Goal: Check status: Check status

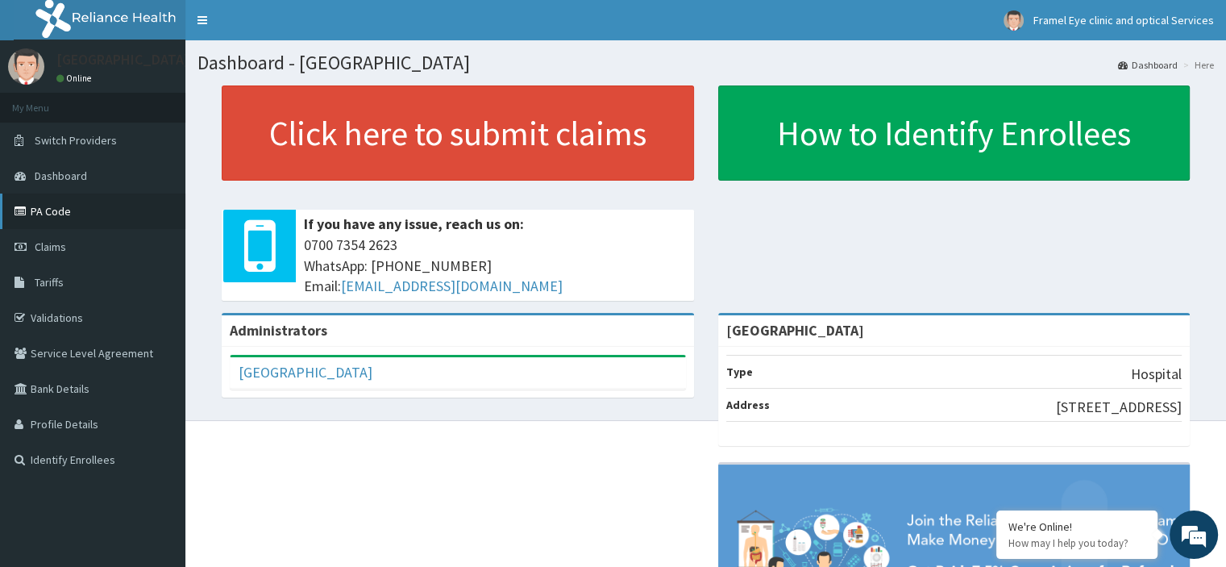
click at [47, 227] on link "PA Code" at bounding box center [92, 210] width 185 height 35
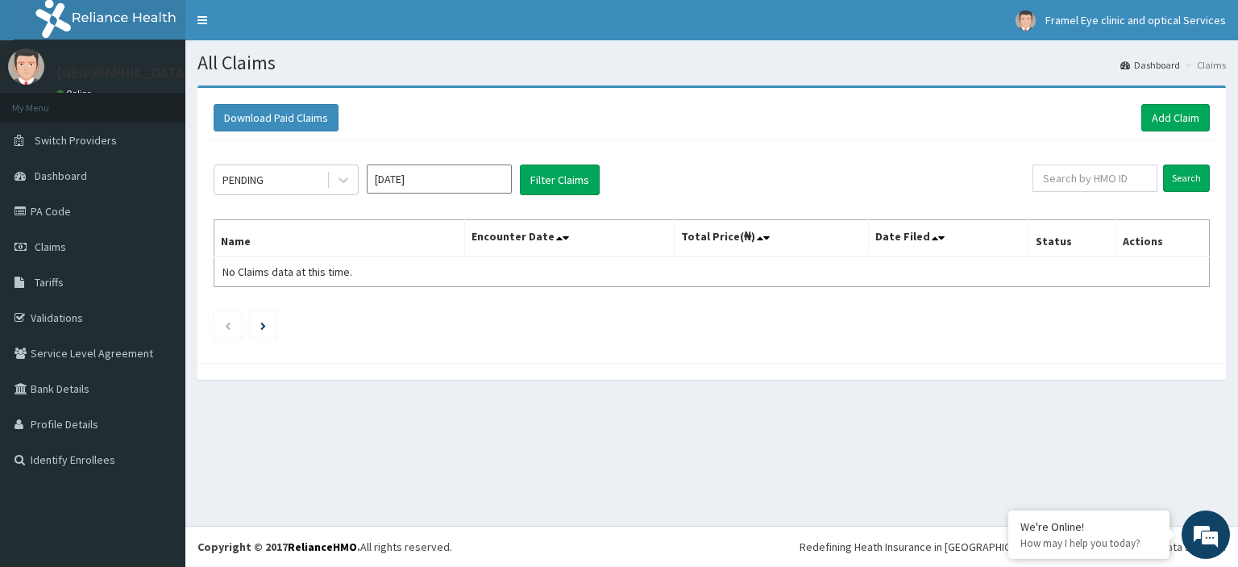
click at [390, 178] on input "[DATE]" at bounding box center [439, 178] width 145 height 29
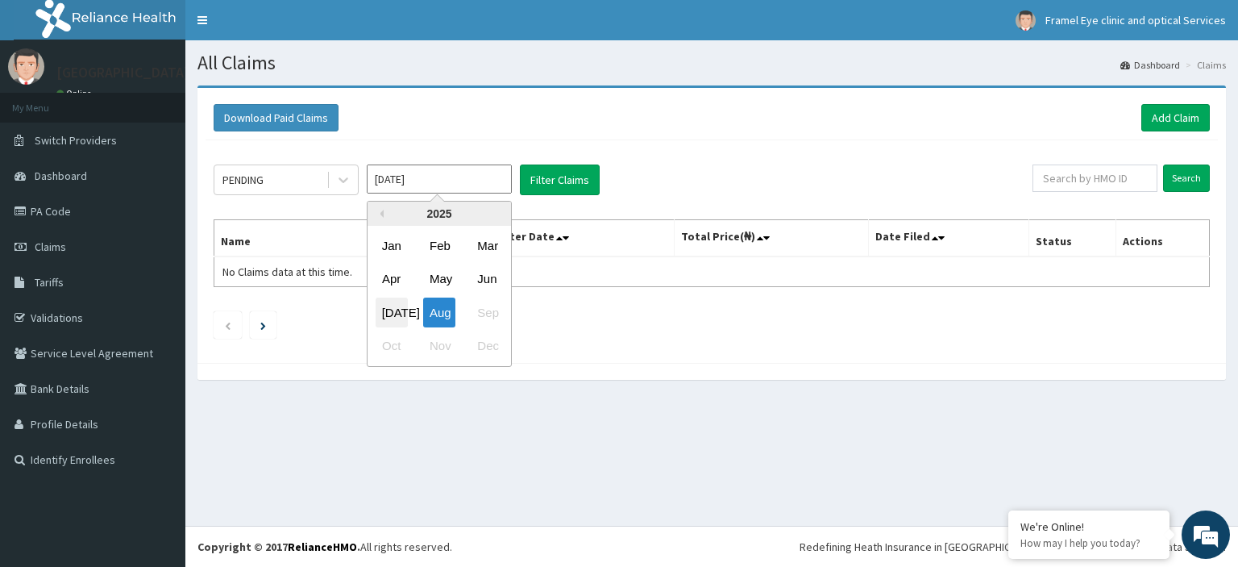
click at [393, 322] on div "Jul" at bounding box center [392, 312] width 32 height 30
type input "Jul 2025"
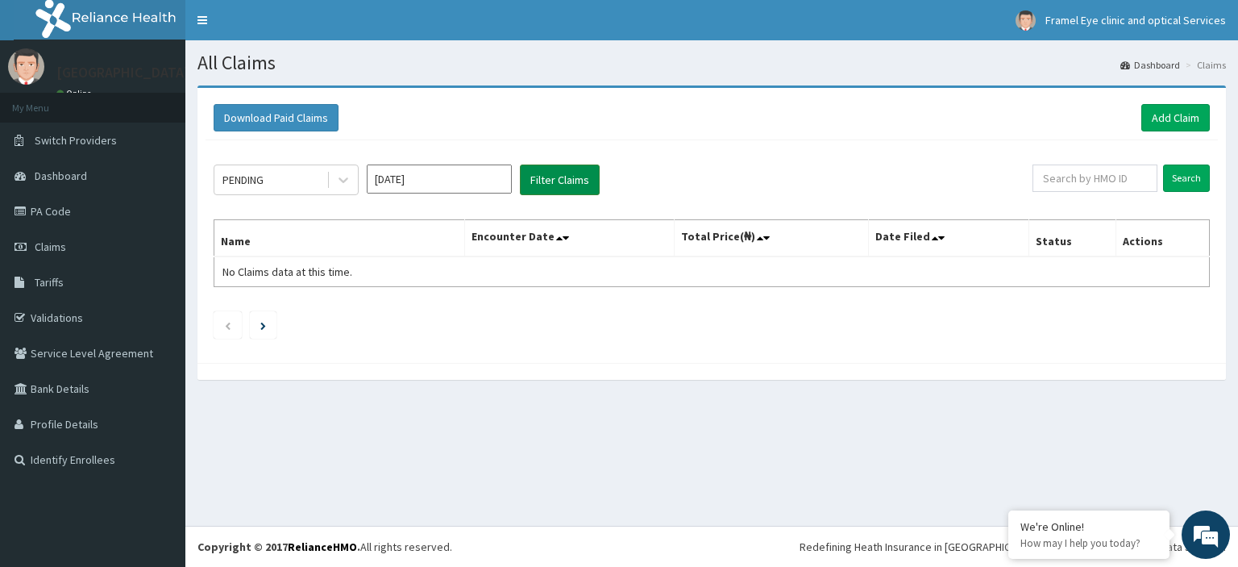
click at [562, 183] on button "Filter Claims" at bounding box center [560, 179] width 80 height 31
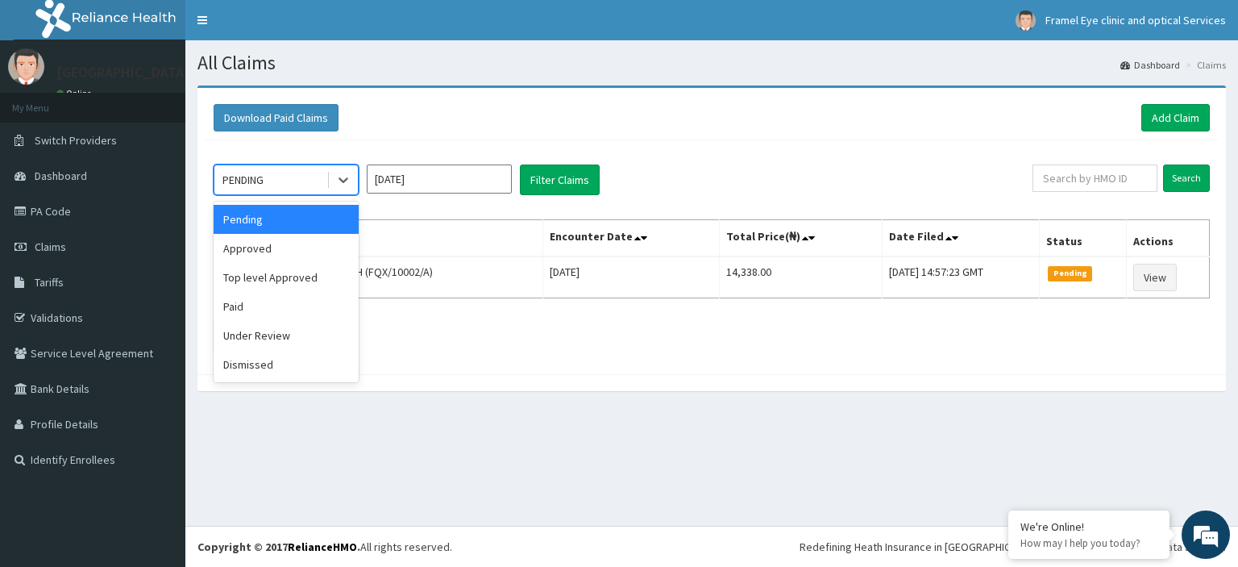
click at [237, 251] on div "Approved" at bounding box center [286, 248] width 145 height 29
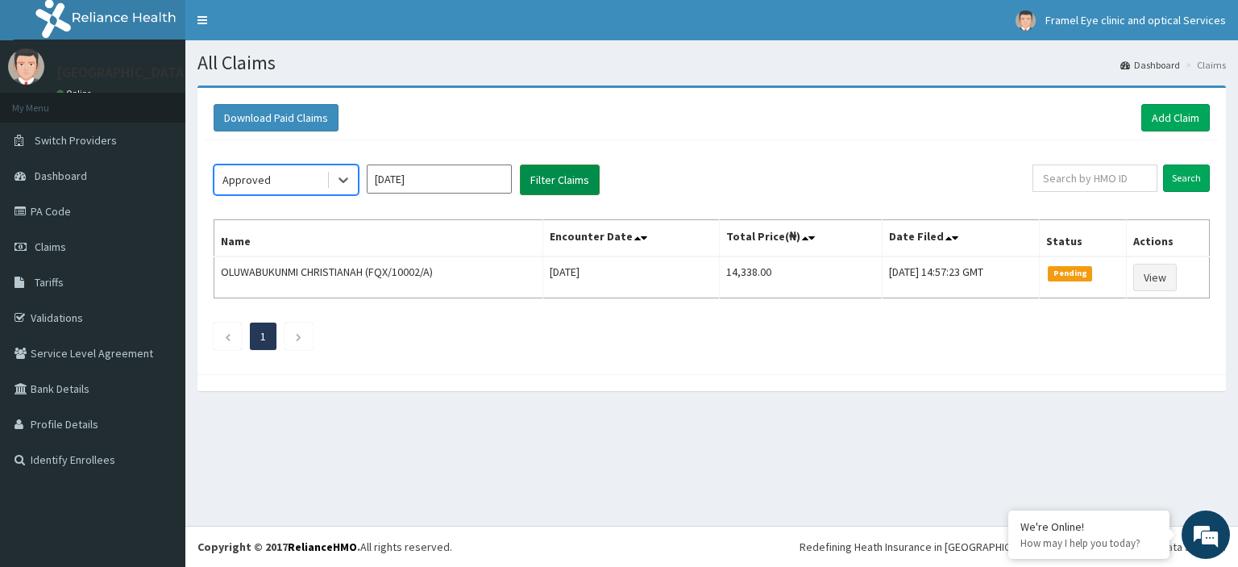
click at [544, 168] on button "Filter Claims" at bounding box center [560, 179] width 80 height 31
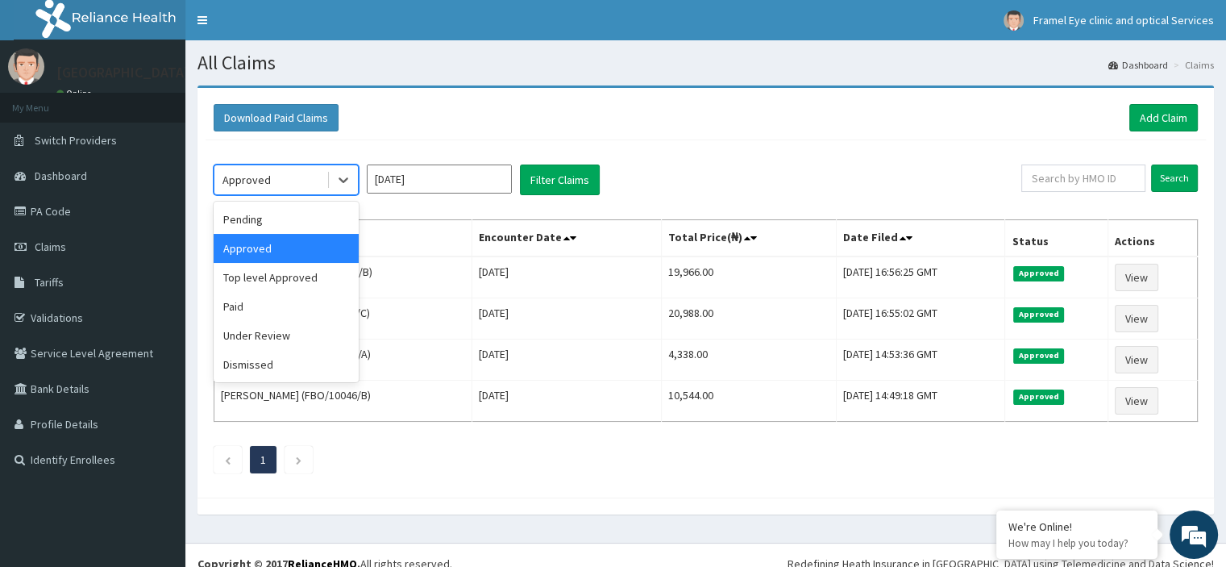
click at [241, 224] on div "Pending" at bounding box center [286, 219] width 145 height 29
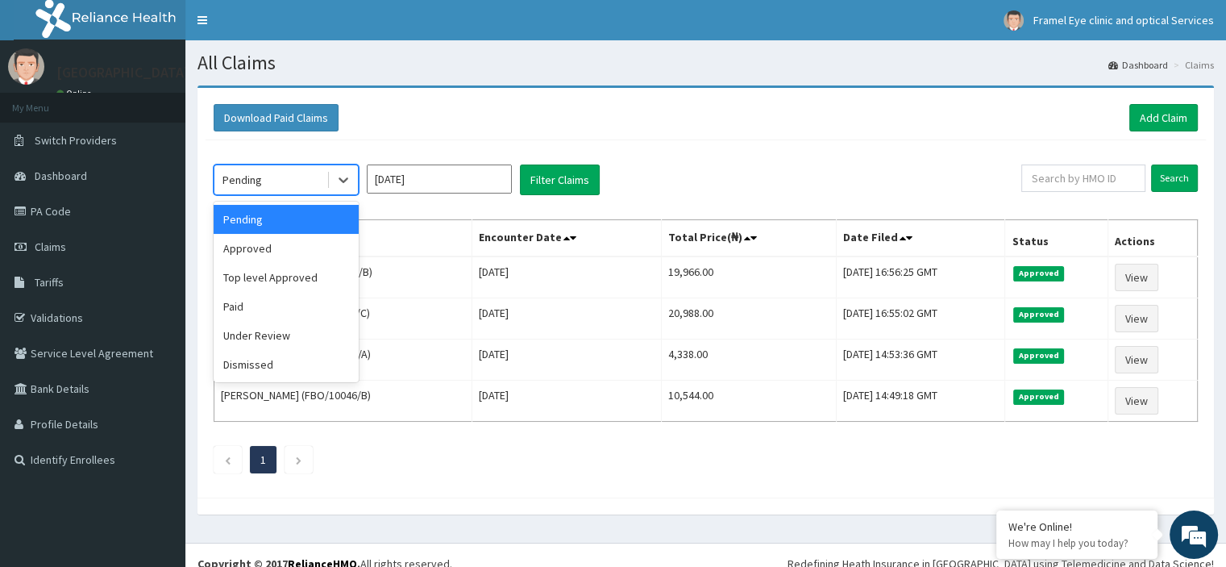
click at [235, 309] on div "Paid" at bounding box center [286, 306] width 145 height 29
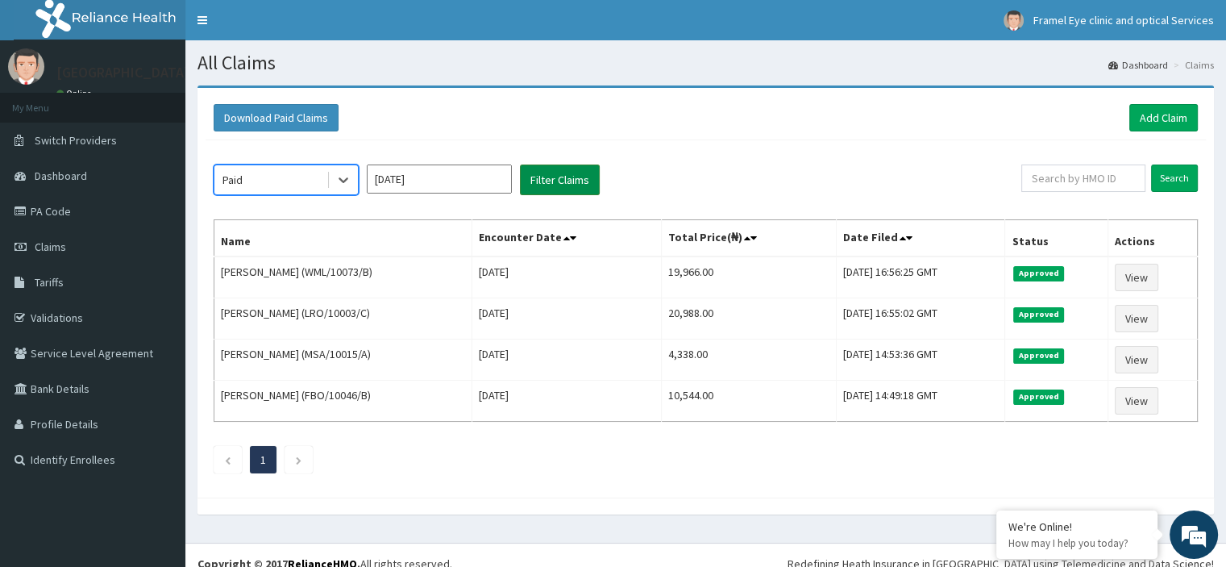
click at [558, 177] on button "Filter Claims" at bounding box center [560, 179] width 80 height 31
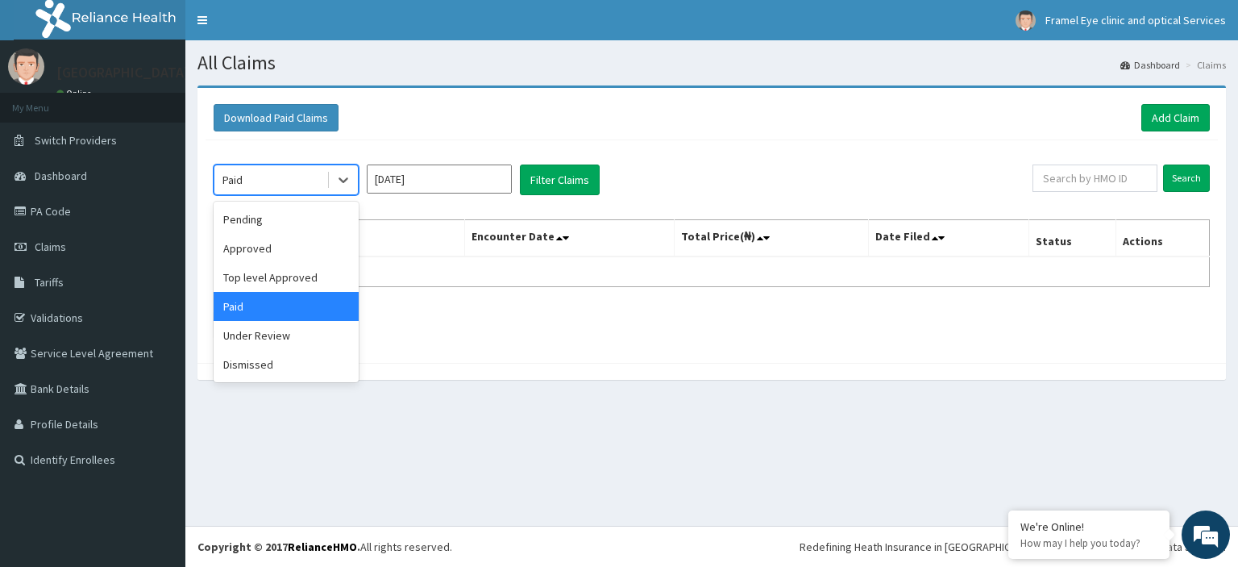
click at [266, 282] on div "Top level Approved" at bounding box center [286, 277] width 145 height 29
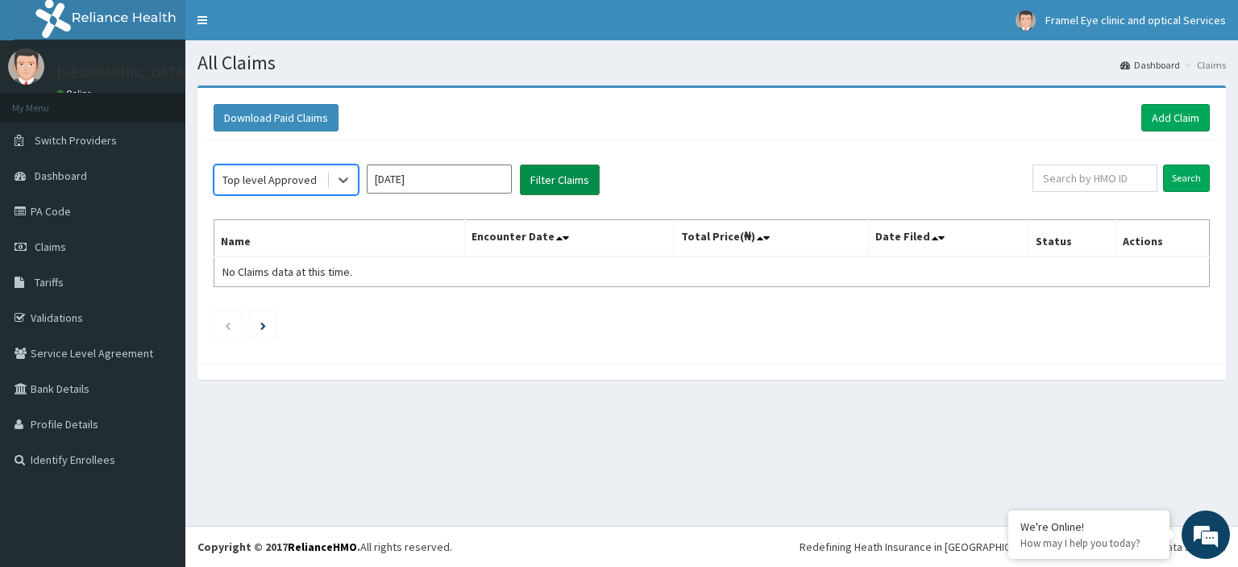
click at [573, 185] on button "Filter Claims" at bounding box center [560, 179] width 80 height 31
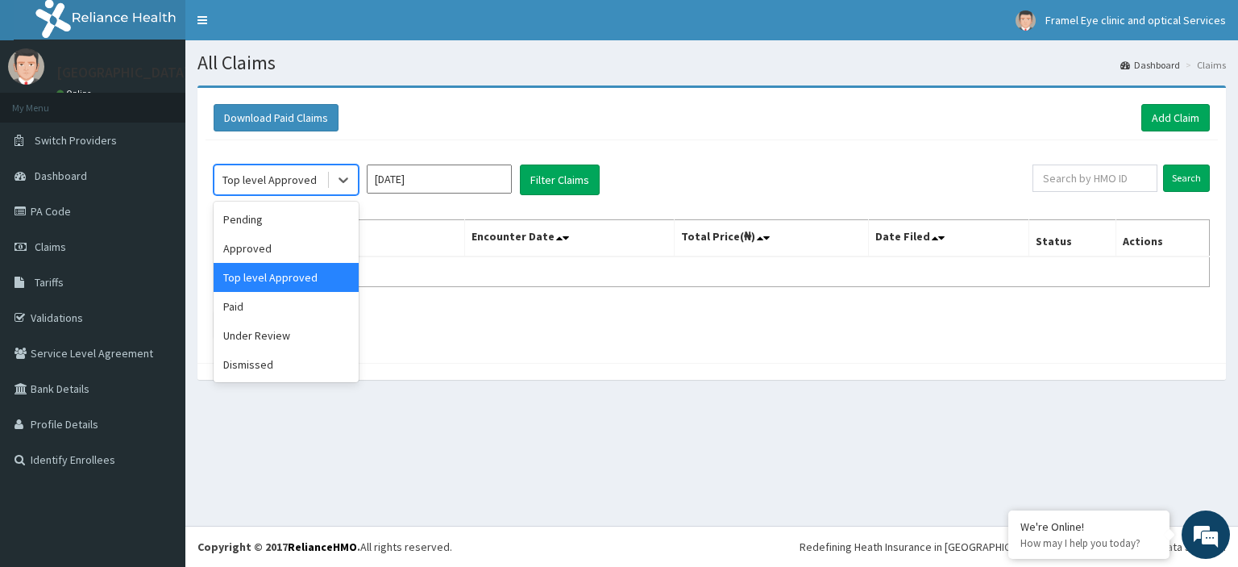
click at [248, 345] on div "Under Review" at bounding box center [286, 335] width 145 height 29
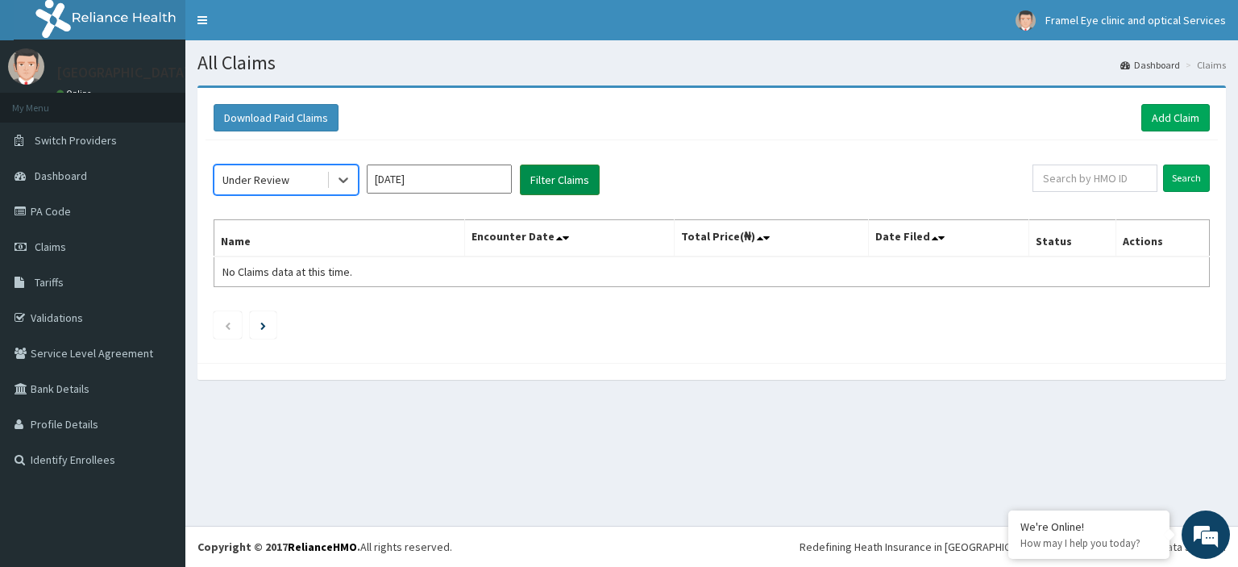
click at [592, 187] on button "Filter Claims" at bounding box center [560, 179] width 80 height 31
click at [561, 189] on button "Filter Claims" at bounding box center [560, 179] width 80 height 31
click at [648, 238] on th "Encounter Date" at bounding box center [570, 238] width 210 height 37
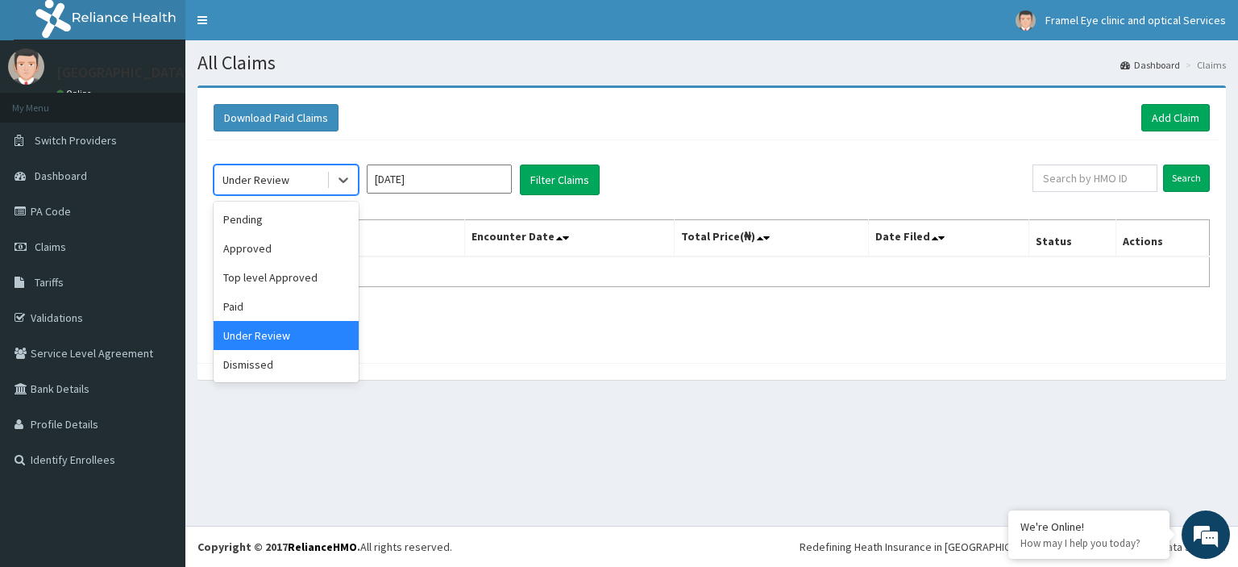
click at [239, 367] on div "Dismissed" at bounding box center [286, 364] width 145 height 29
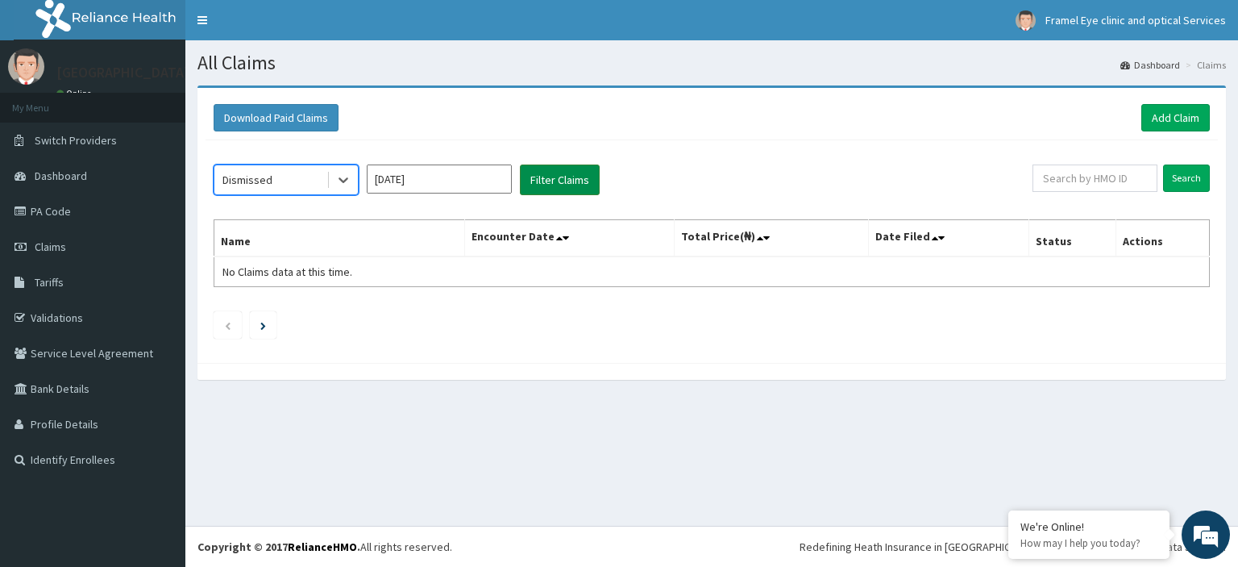
click at [560, 177] on button "Filter Claims" at bounding box center [560, 179] width 80 height 31
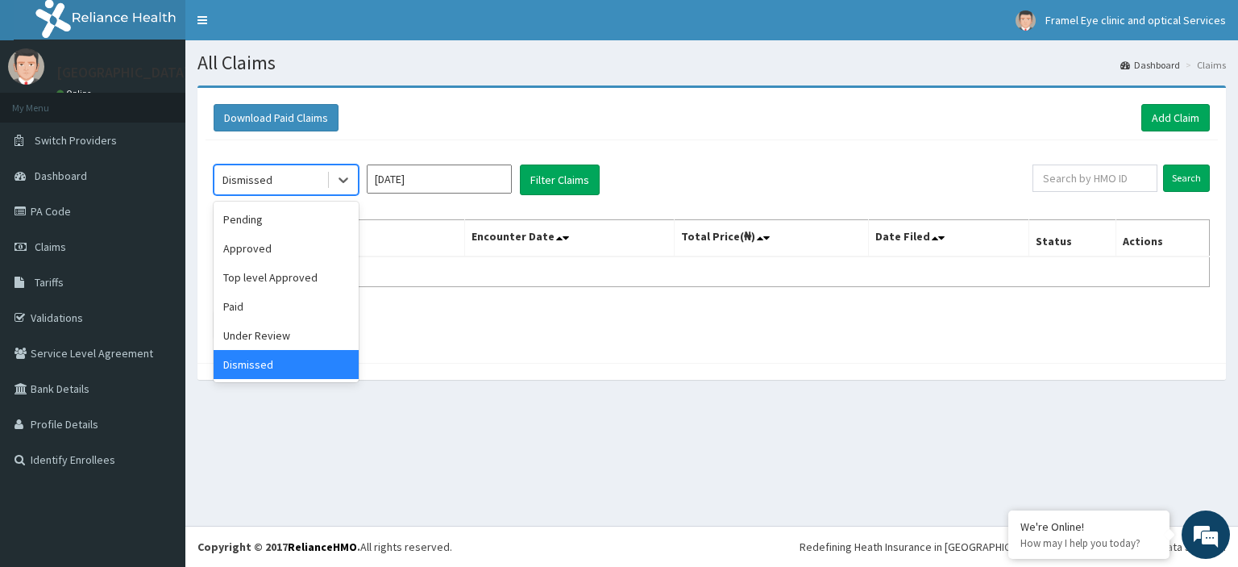
click at [243, 234] on div "Approved" at bounding box center [286, 248] width 145 height 29
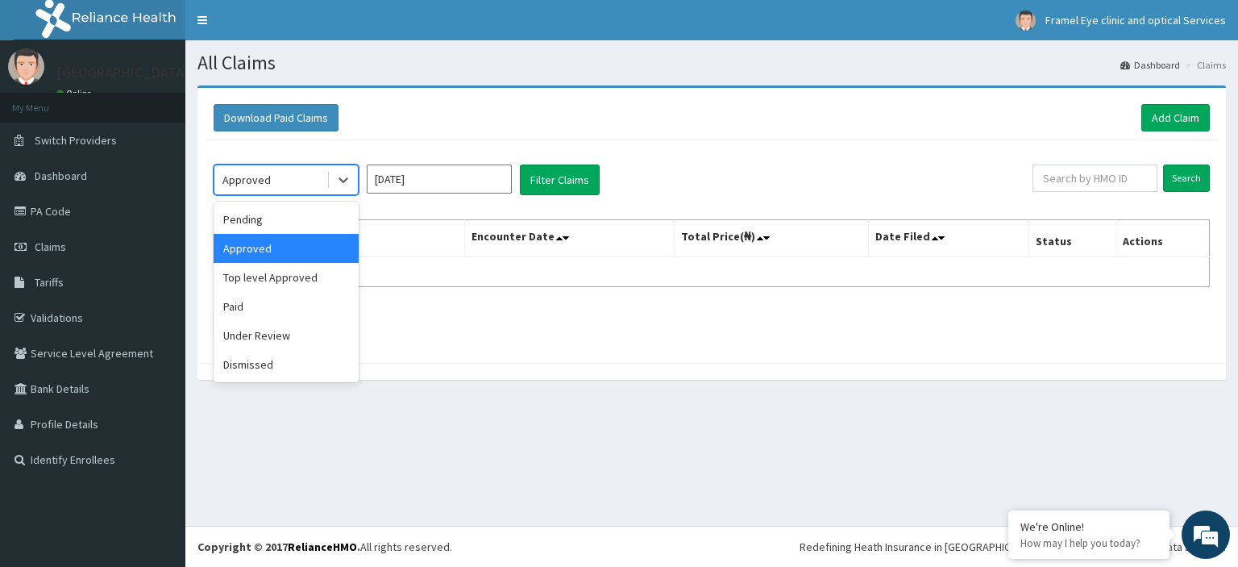
click at [245, 219] on div "Pending" at bounding box center [286, 219] width 145 height 29
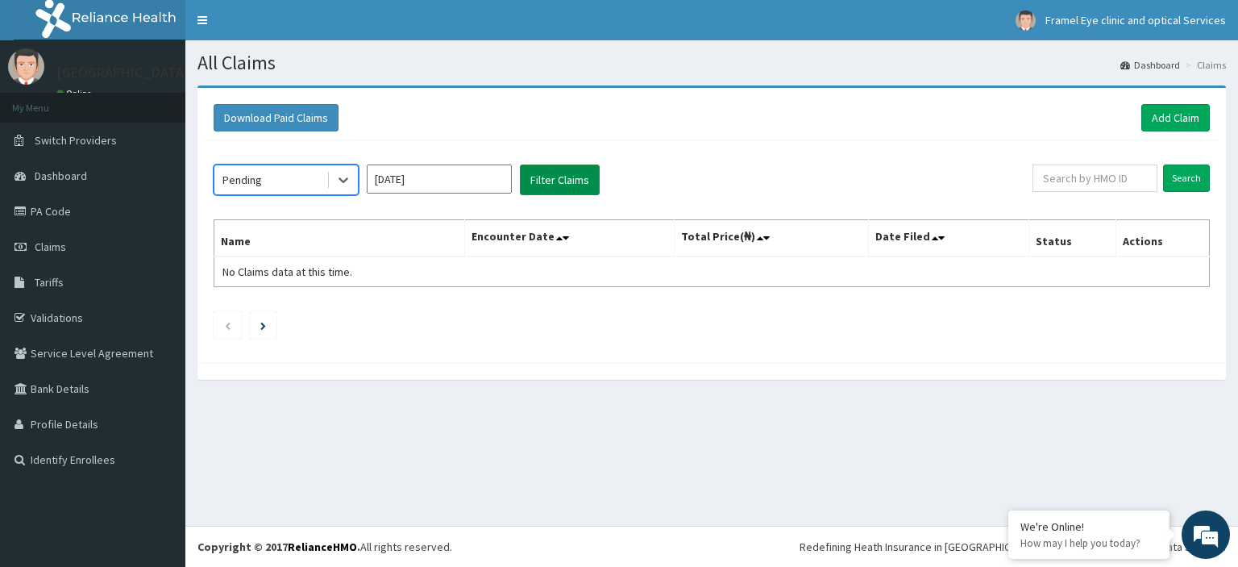
click at [555, 177] on button "Filter Claims" at bounding box center [560, 179] width 80 height 31
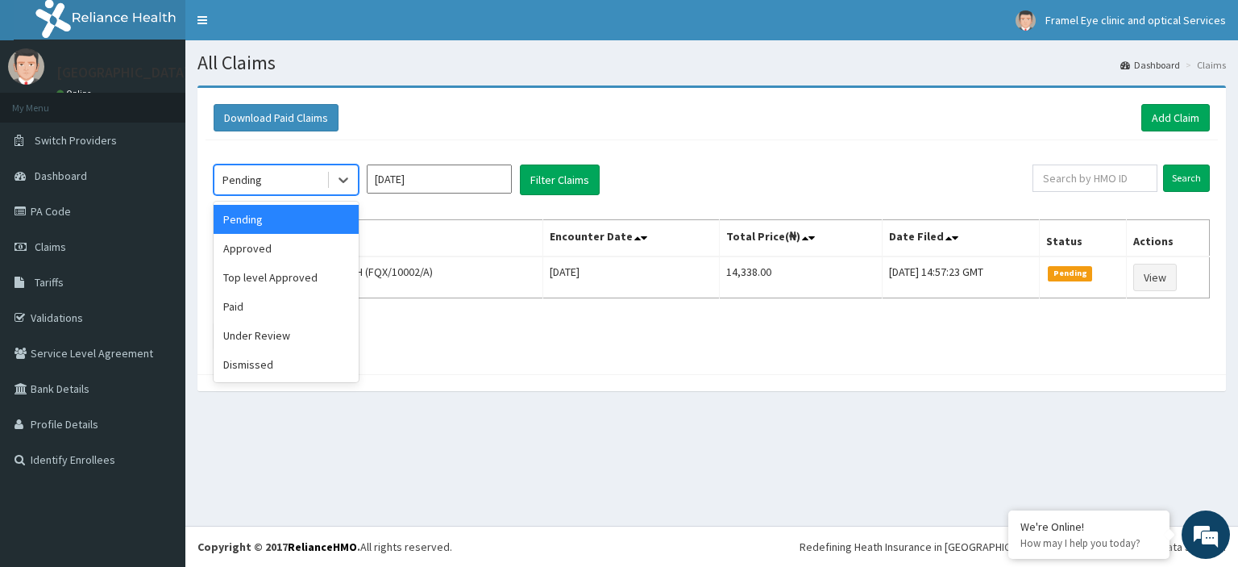
click at [243, 247] on div "Approved" at bounding box center [286, 248] width 145 height 29
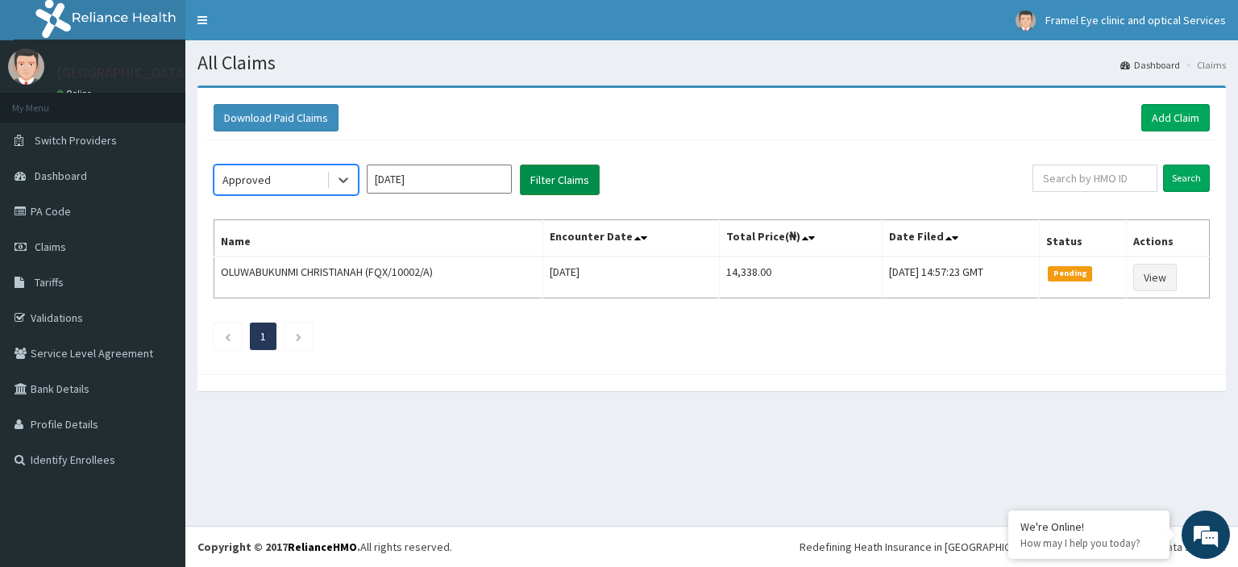
click at [558, 185] on button "Filter Claims" at bounding box center [560, 179] width 80 height 31
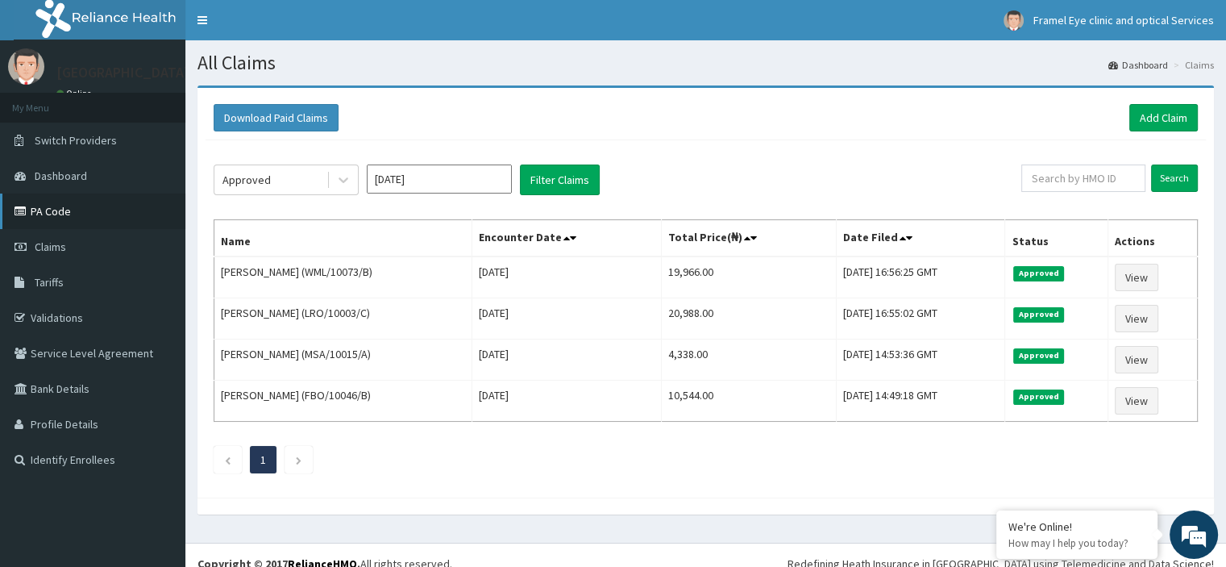
click at [44, 213] on link "PA Code" at bounding box center [92, 210] width 185 height 35
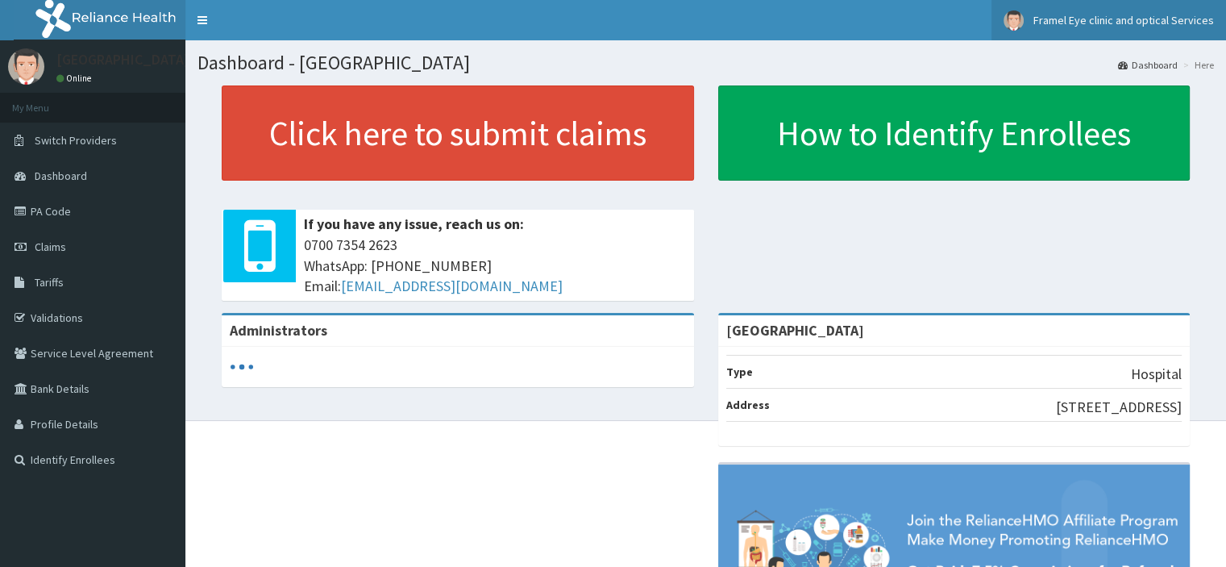
click at [1127, 14] on span "Framel Eye clinic and optical Services" at bounding box center [1123, 20] width 181 height 15
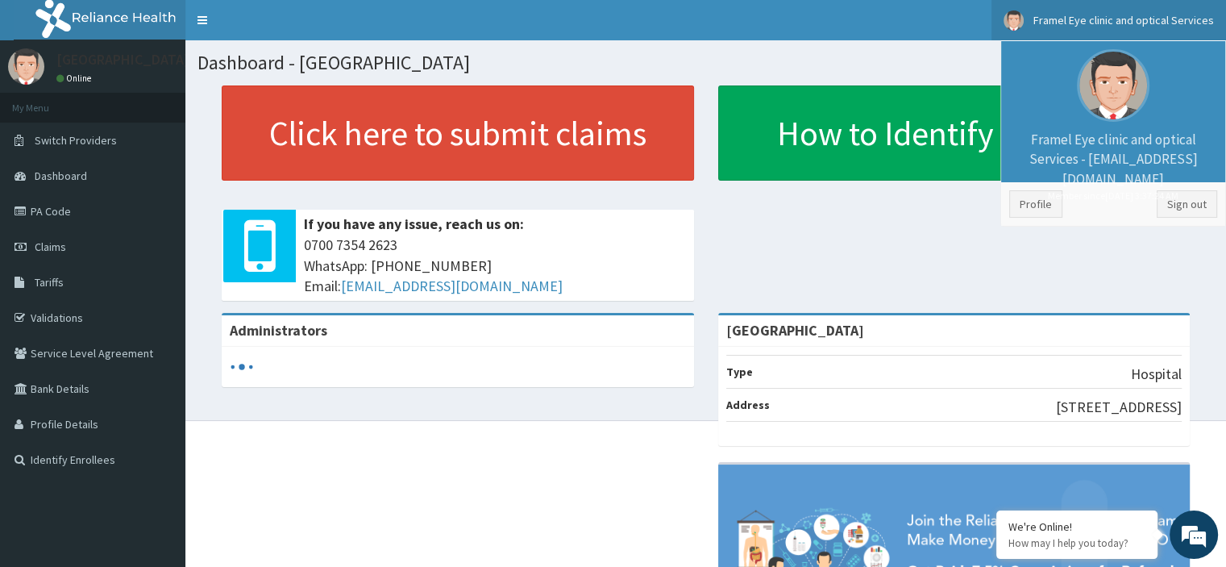
click at [806, 234] on div "Click here to submit claims If you have any issue, reach us on: 0700 7354 2623 …" at bounding box center [705, 198] width 1016 height 227
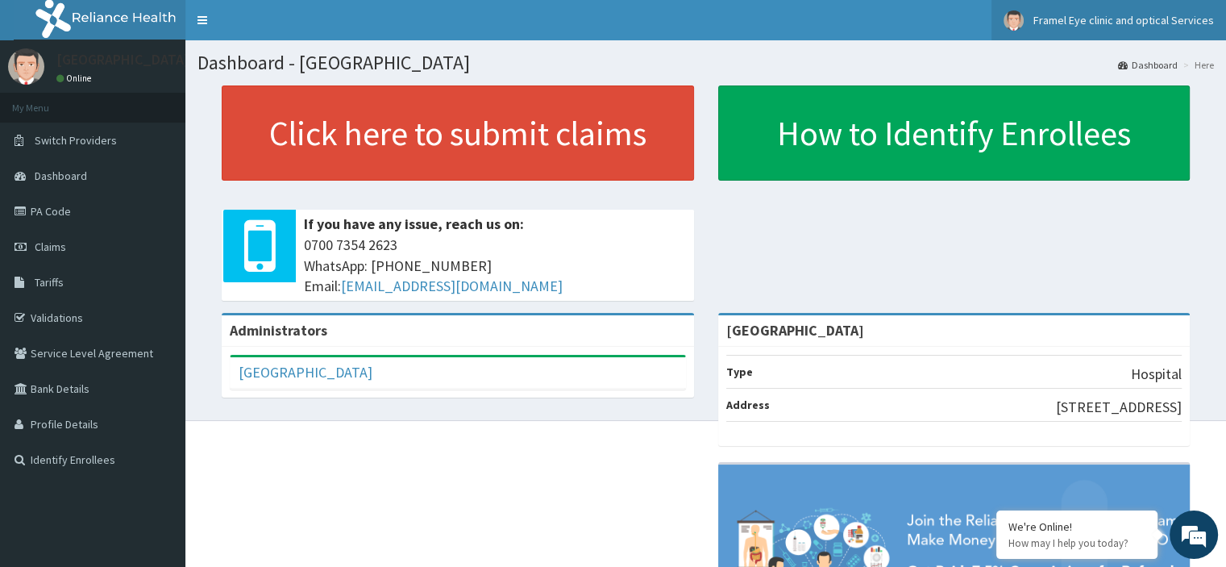
click at [1166, 28] on link "Framel Eye clinic and optical Services" at bounding box center [1108, 20] width 235 height 40
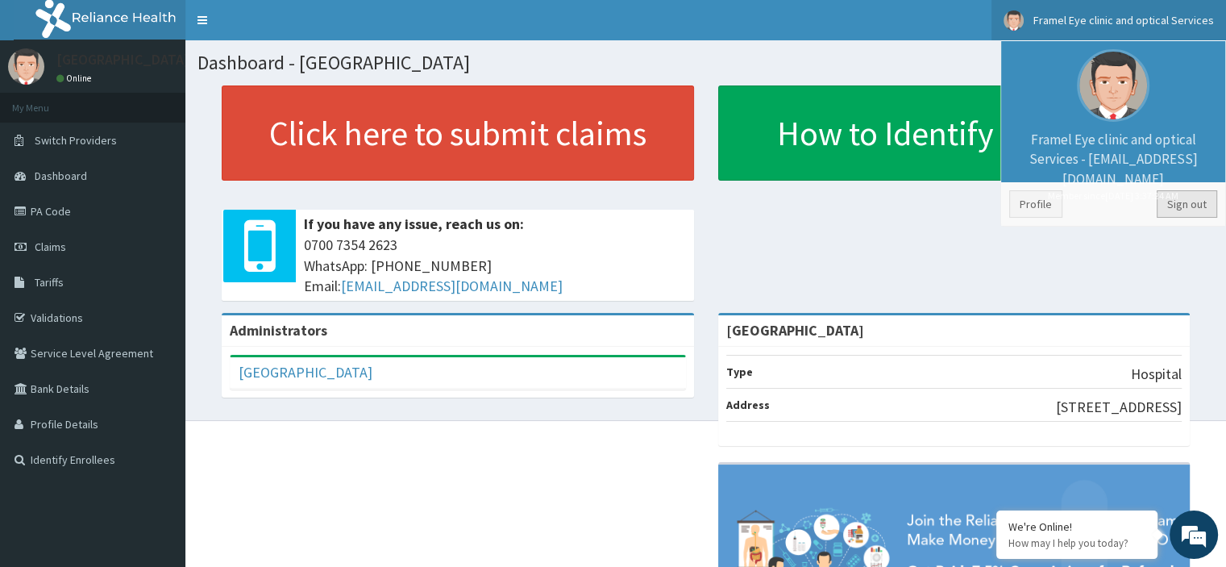
click at [1184, 206] on link "Sign out" at bounding box center [1187, 203] width 60 height 27
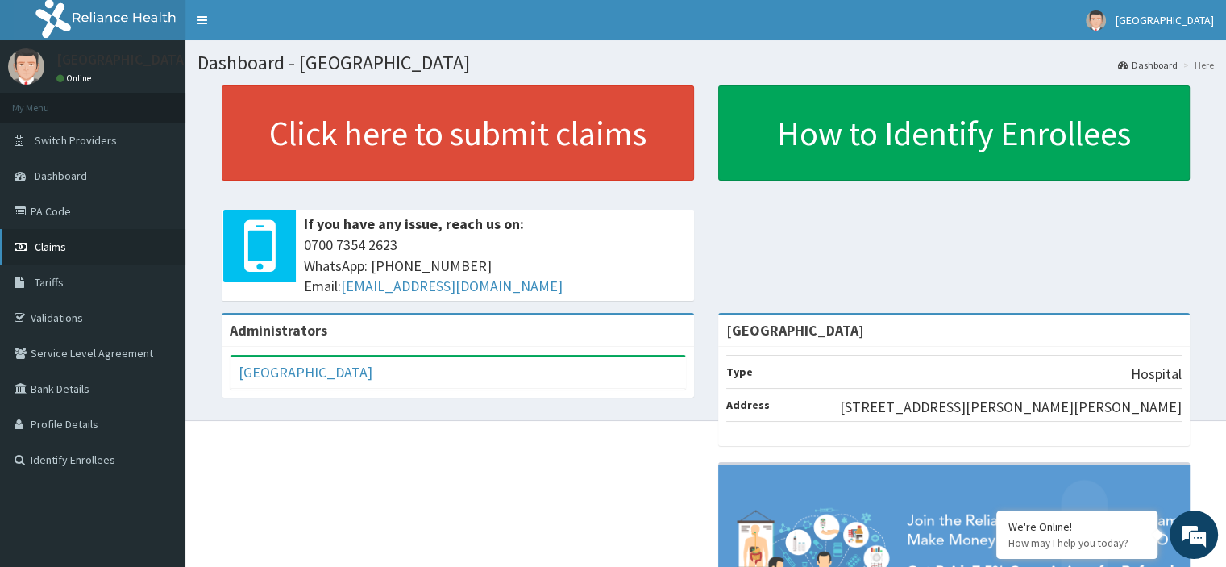
click at [51, 257] on link "Claims" at bounding box center [92, 246] width 185 height 35
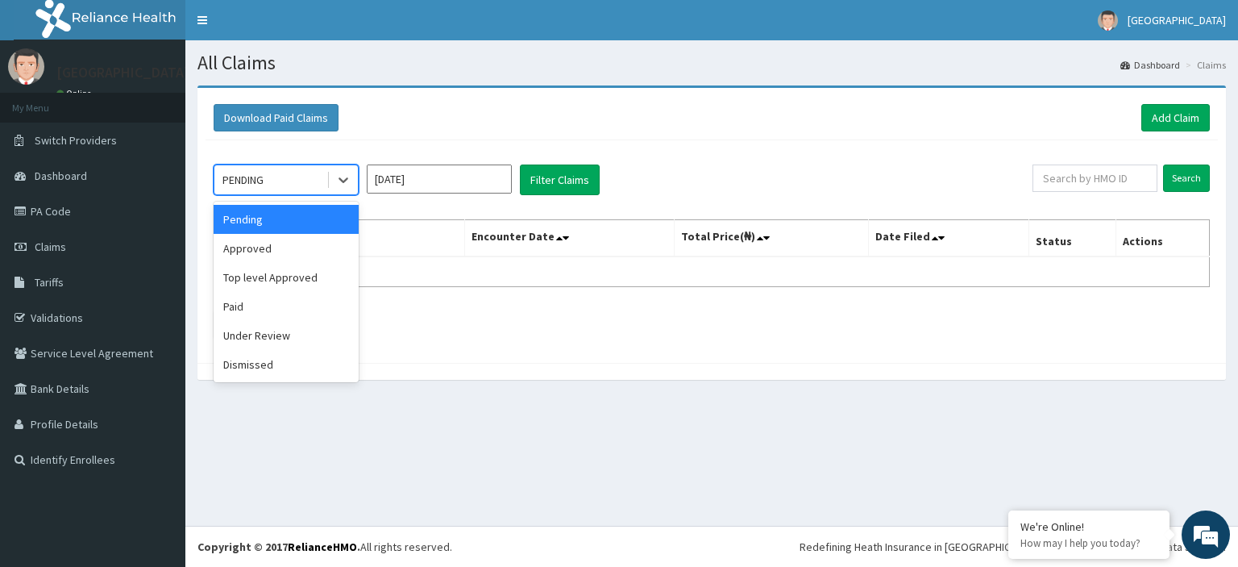
click at [245, 263] on div "Top level Approved" at bounding box center [286, 277] width 145 height 29
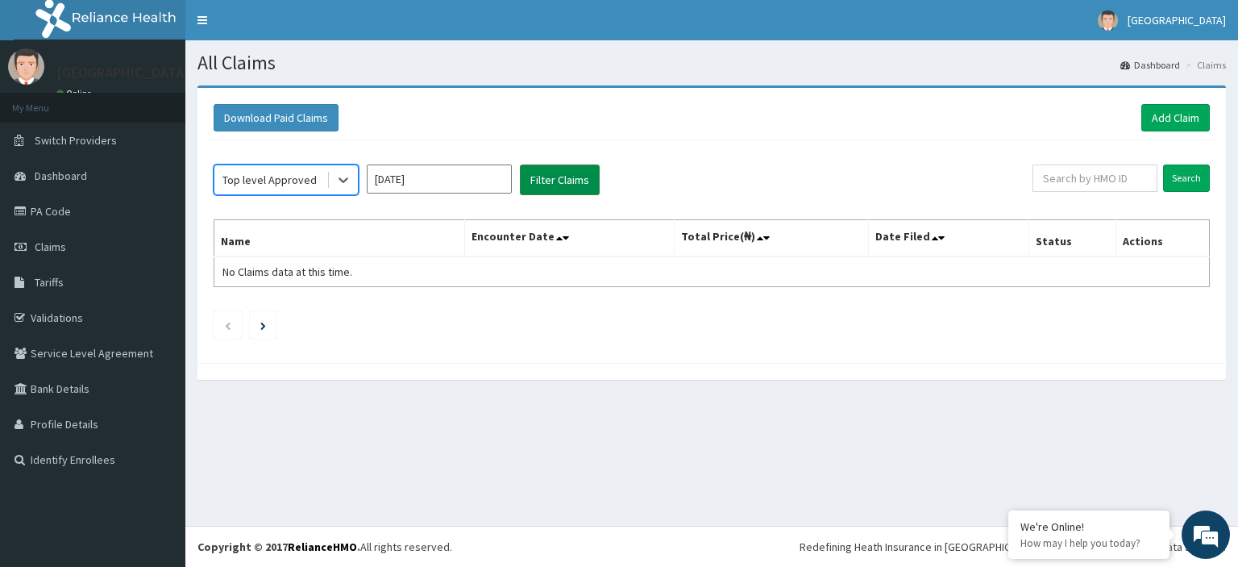
click at [561, 180] on button "Filter Claims" at bounding box center [560, 179] width 80 height 31
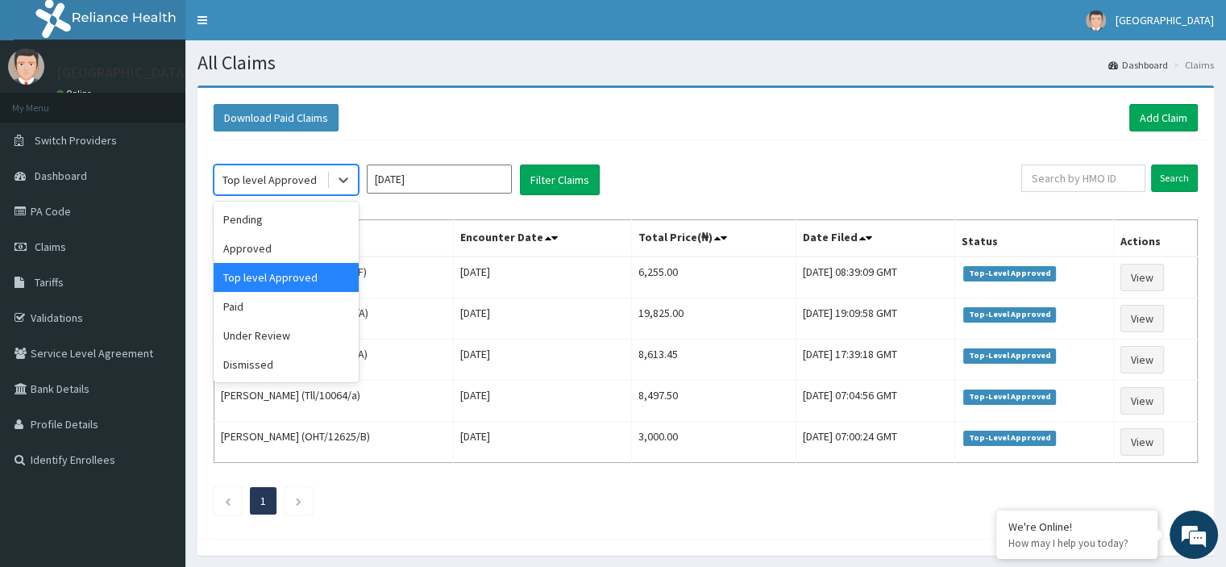
click at [237, 248] on div "Approved" at bounding box center [286, 248] width 145 height 29
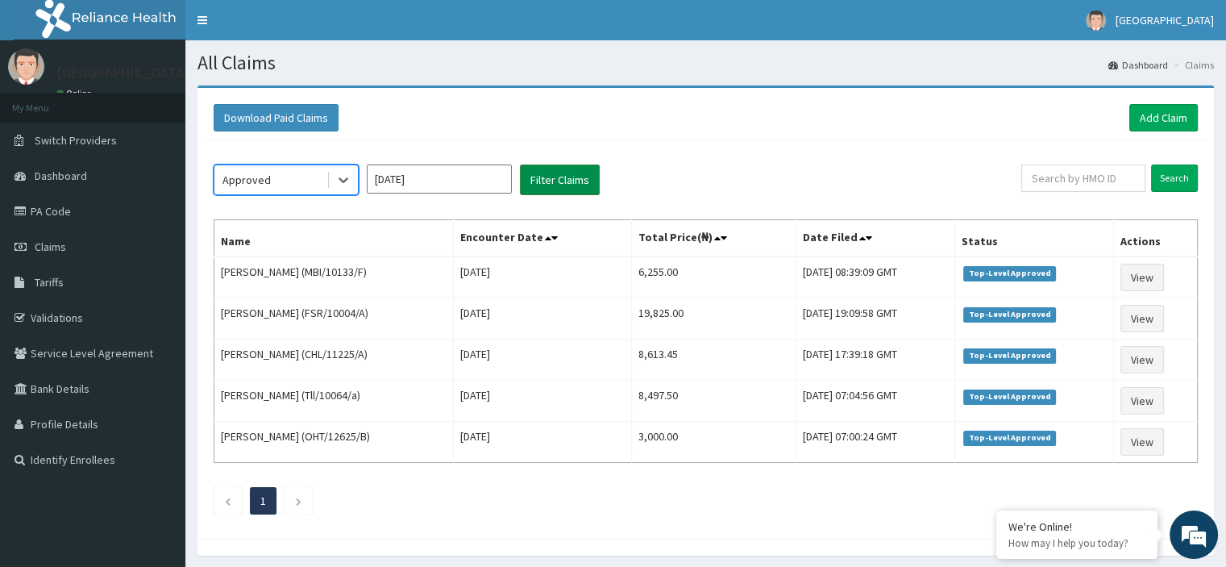
click at [556, 175] on button "Filter Claims" at bounding box center [560, 179] width 80 height 31
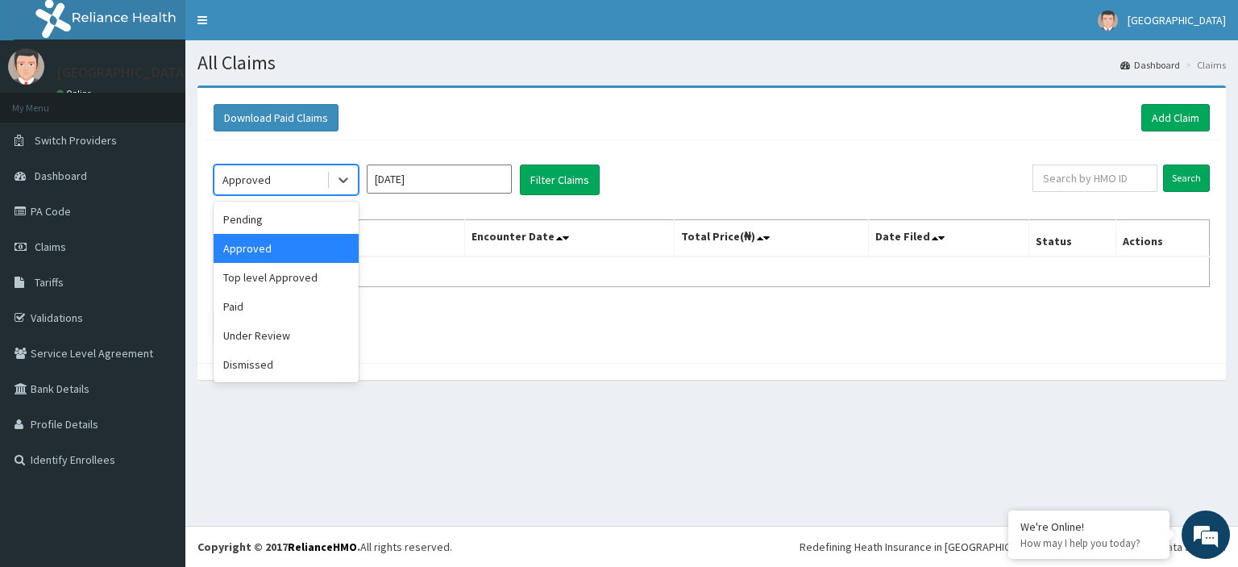
click at [236, 315] on div "Paid" at bounding box center [286, 306] width 145 height 29
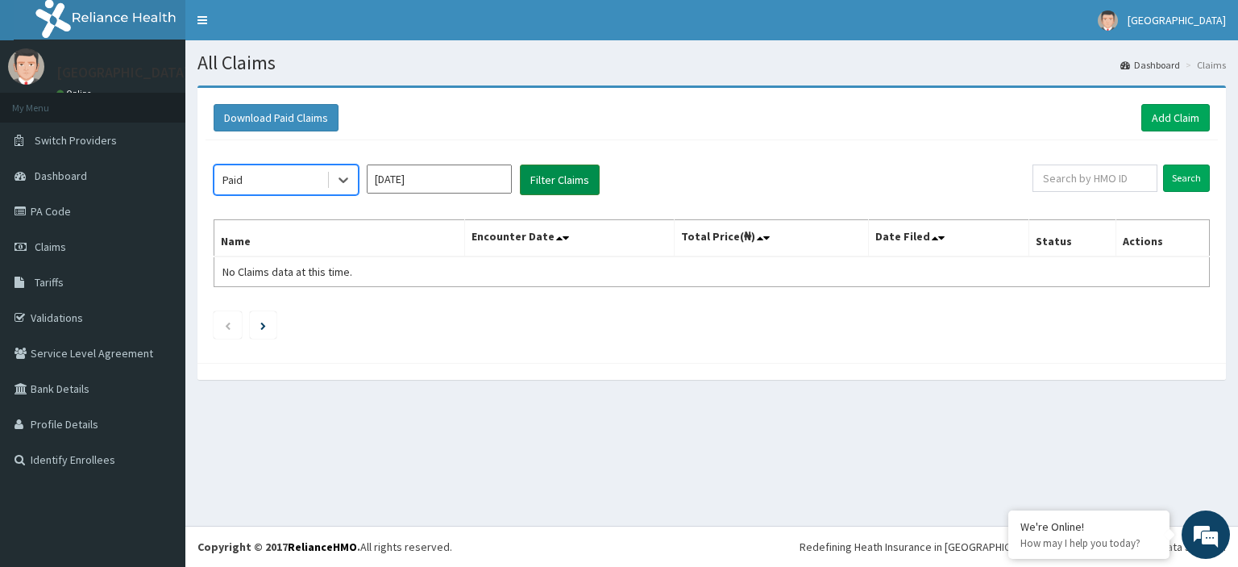
click at [571, 183] on button "Filter Claims" at bounding box center [560, 179] width 80 height 31
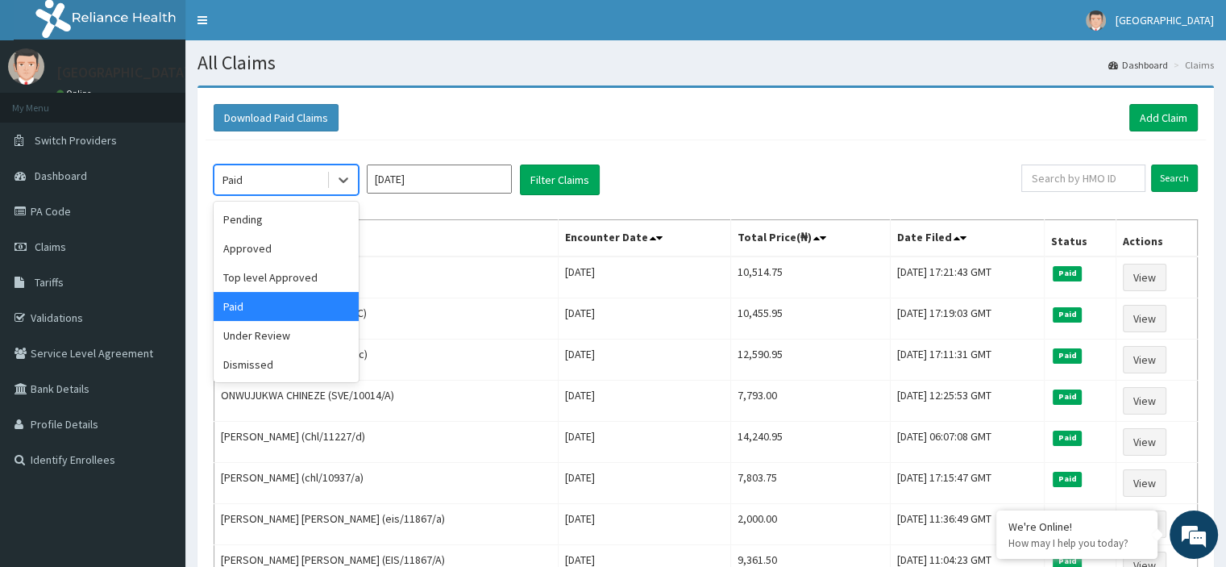
click at [265, 345] on div "Under Review" at bounding box center [286, 335] width 145 height 29
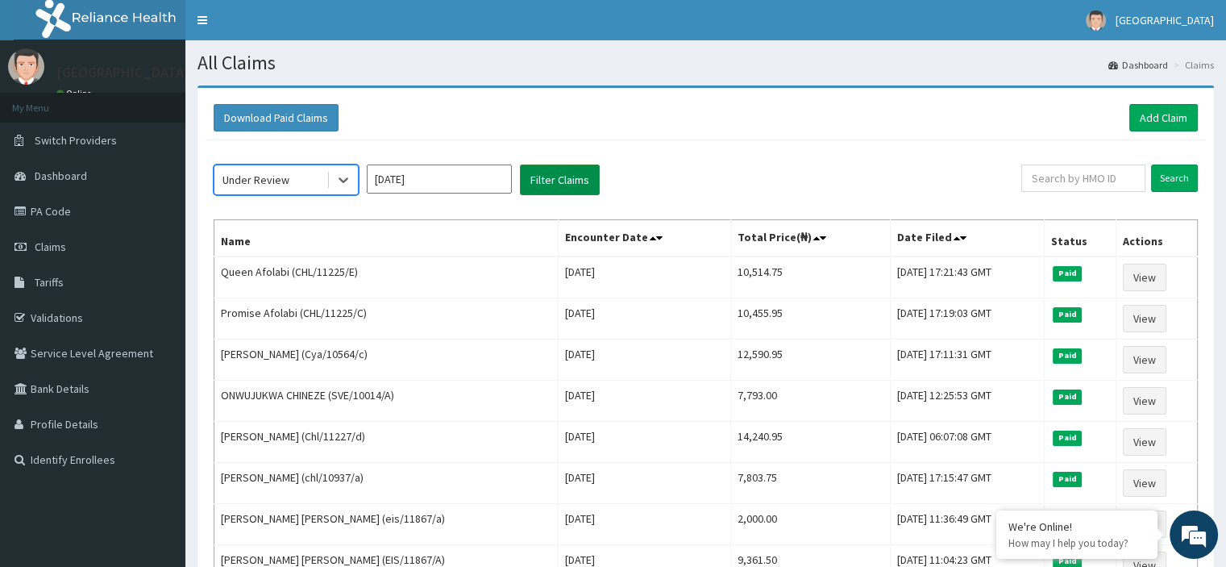
click at [559, 179] on button "Filter Claims" at bounding box center [560, 179] width 80 height 31
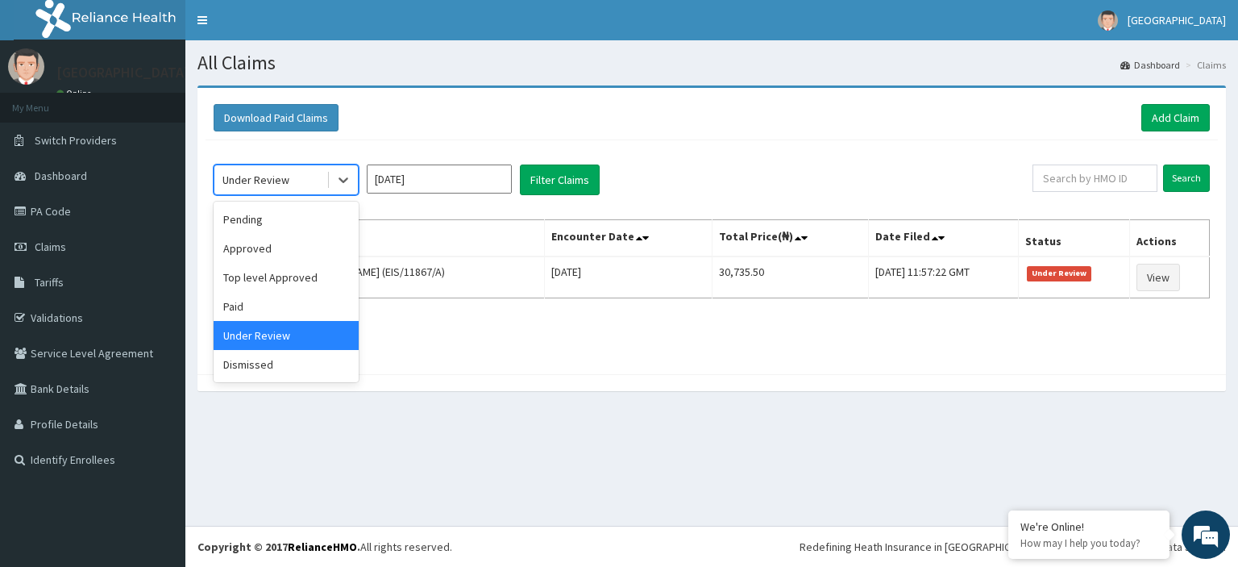
click at [246, 364] on div "Dismissed" at bounding box center [286, 364] width 145 height 29
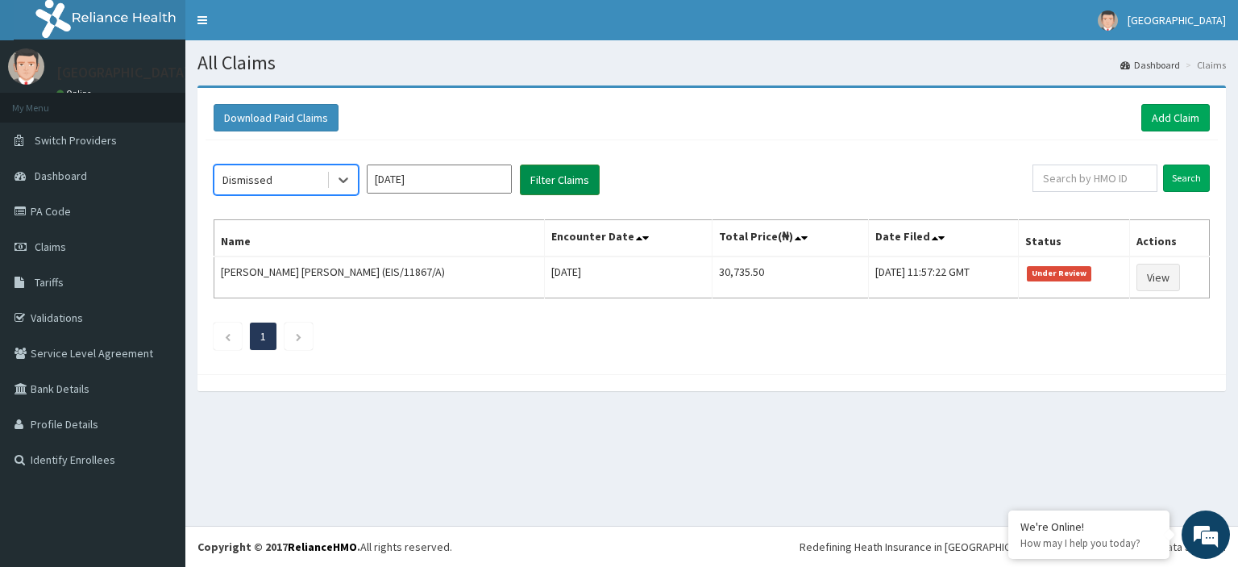
click at [563, 179] on button "Filter Claims" at bounding box center [560, 179] width 80 height 31
